Goal: Find specific page/section: Find specific page/section

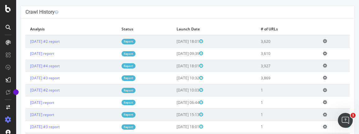
scroll to position [144, 0]
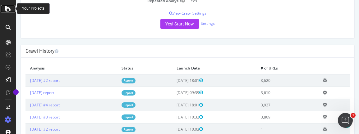
click at [8, 8] on icon at bounding box center [8, 8] width 6 height 7
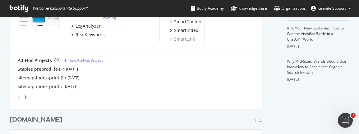
scroll to position [196, 0]
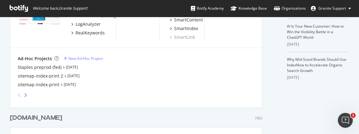
click at [26, 94] on icon "angle-right" at bounding box center [25, 95] width 3 height 5
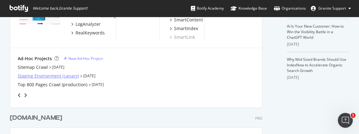
click at [76, 76] on div "Staging Environment (canary)" at bounding box center [48, 76] width 61 height 6
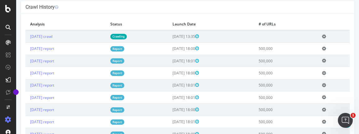
scroll to position [186, 0]
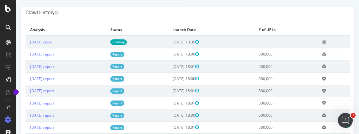
drag, startPoint x: 99, startPoint y: 75, endPoint x: 298, endPoint y: 25, distance: 205.6
click at [298, 25] on th "# of URLs" at bounding box center [286, 30] width 64 height 12
